Goal: Go to known website: Access a specific website the user already knows

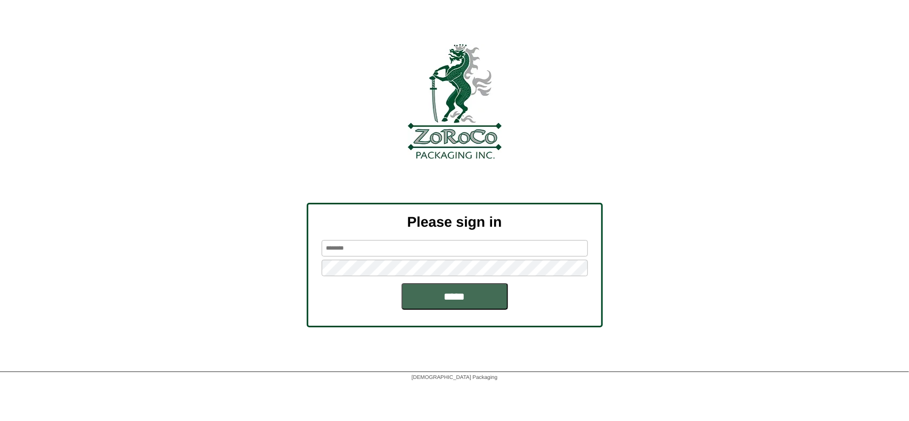
type input "*******"
click at [448, 293] on input "*****" at bounding box center [454, 296] width 106 height 27
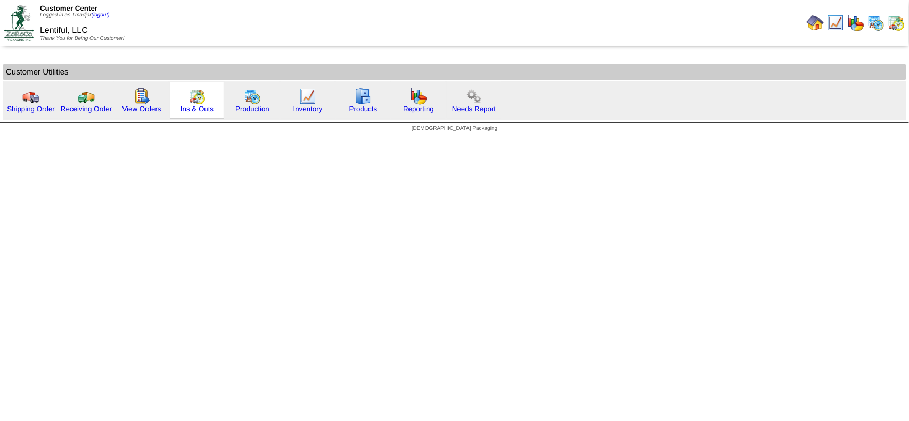
click at [190, 103] on img at bounding box center [196, 96] width 17 height 17
